Goal: Task Accomplishment & Management: Manage account settings

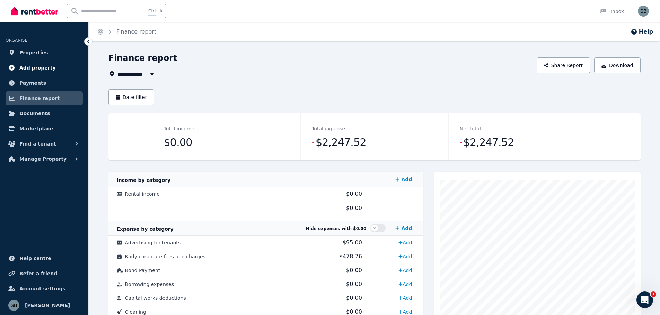
click at [19, 69] on span "Add property" at bounding box center [37, 68] width 36 height 8
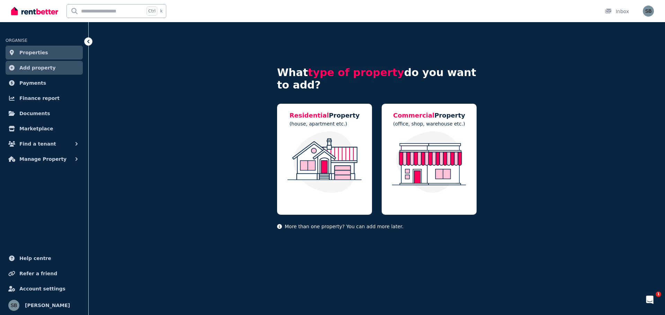
click at [23, 56] on span "Properties" at bounding box center [33, 52] width 29 height 8
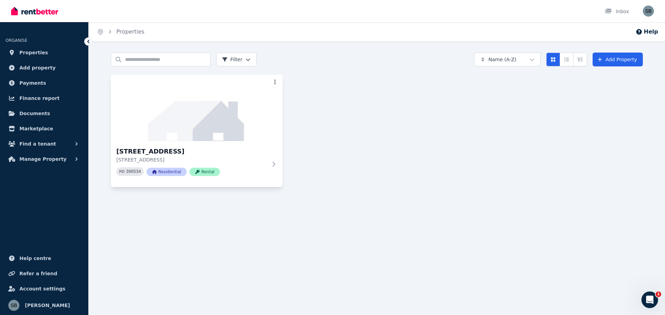
click at [274, 81] on html "Open main menu Inbox Open user menu ORGANISE Properties Add property Payments F…" at bounding box center [332, 157] width 665 height 315
click at [170, 115] on html "Open main menu Inbox Open user menu ORGANISE Properties Add property Payments F…" at bounding box center [332, 157] width 665 height 315
click at [273, 86] on html "Open main menu Inbox Open user menu ORGANISE Properties Add property Payments F…" at bounding box center [332, 157] width 665 height 315
click at [238, 160] on span "Update photo" at bounding box center [241, 161] width 28 height 6
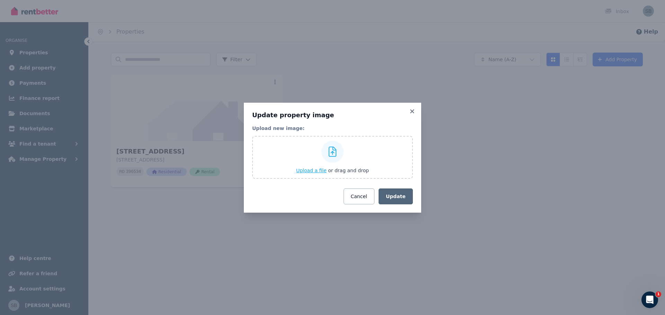
click at [305, 172] on span "Upload a file" at bounding box center [311, 171] width 30 height 6
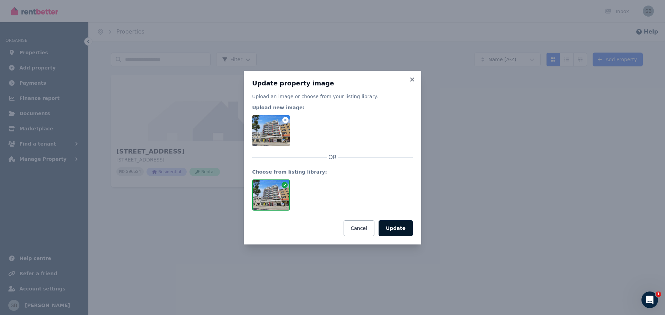
drag, startPoint x: 362, startPoint y: 156, endPoint x: 384, endPoint y: 222, distance: 69.5
click at [384, 222] on button "Update" at bounding box center [395, 229] width 34 height 16
